Goal: Navigation & Orientation: Find specific page/section

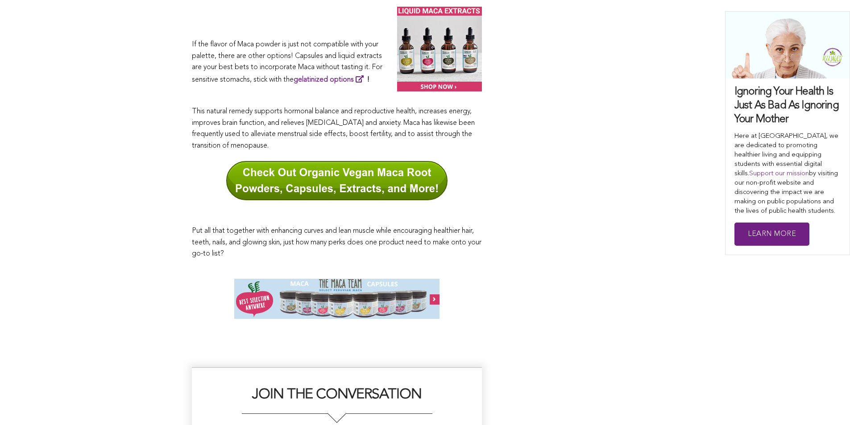
scroll to position [4655, 0]
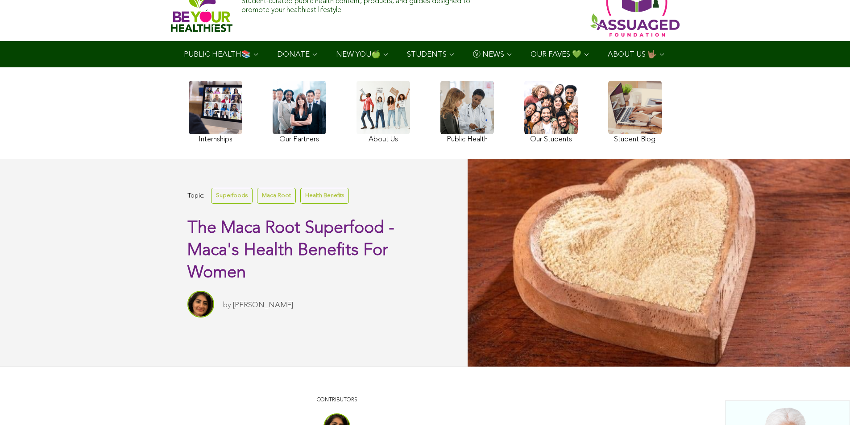
scroll to position [10, 0]
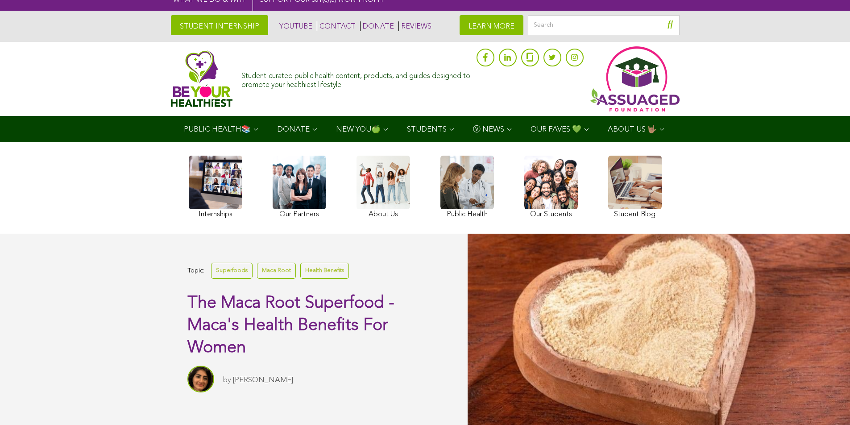
click at [531, 127] on span "OUR FAVES 💚" at bounding box center [556, 130] width 51 height 8
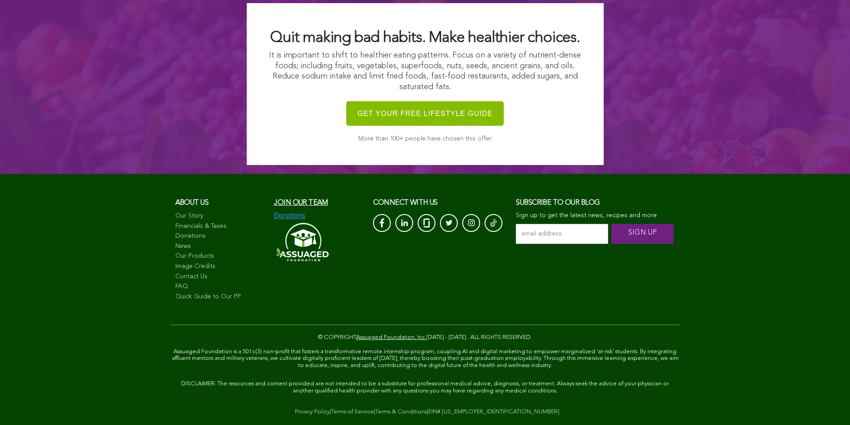
scroll to position [1806, 0]
